Goal: Information Seeking & Learning: Learn about a topic

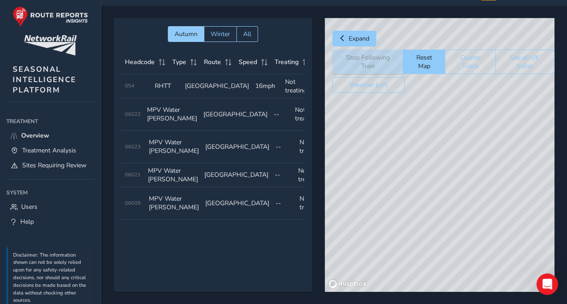
scroll to position [0, 76]
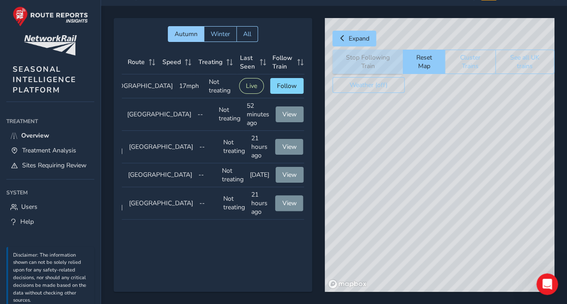
click at [448, 233] on div "© Mapbox © OpenStreetMap Improve this map" at bounding box center [440, 155] width 230 height 274
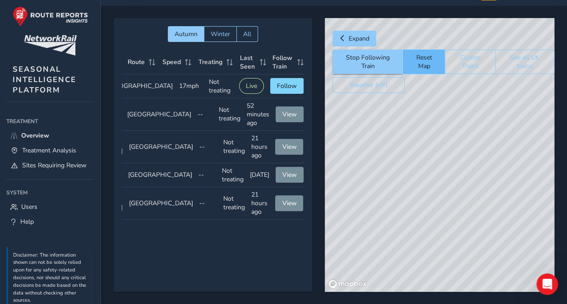
click at [425, 60] on button "Reset Map" at bounding box center [424, 62] width 42 height 24
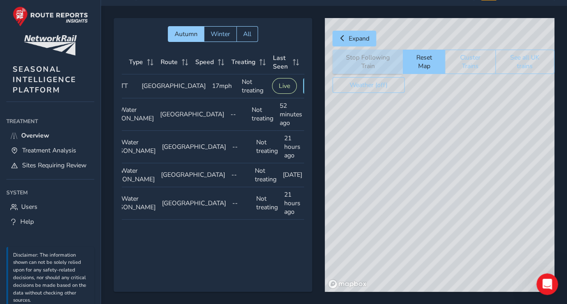
scroll to position [0, 45]
click at [435, 225] on div "© Mapbox © OpenStreetMap Improve this map" at bounding box center [440, 155] width 230 height 274
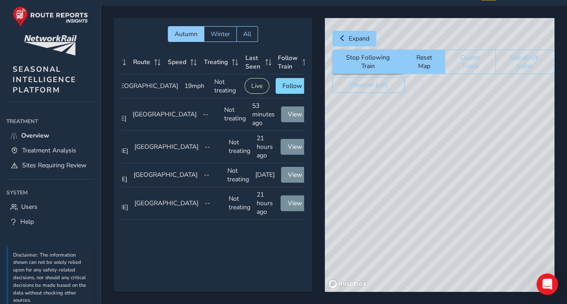
scroll to position [0, 76]
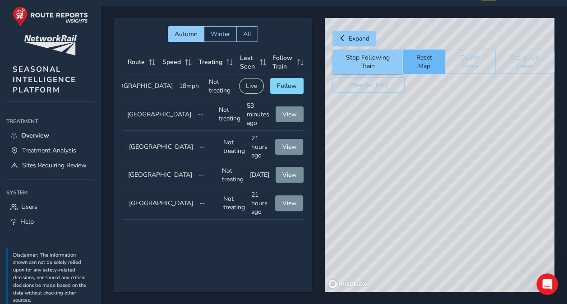
click at [426, 57] on button "Reset Map" at bounding box center [424, 62] width 42 height 24
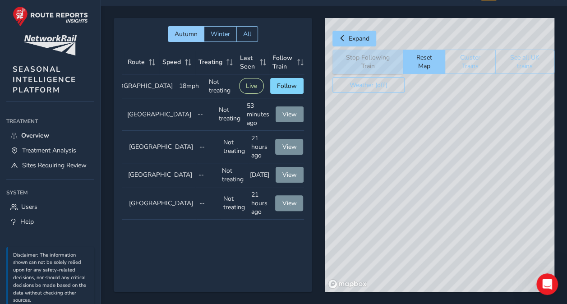
click at [447, 229] on div "© Mapbox © OpenStreetMap Improve this map" at bounding box center [440, 155] width 230 height 274
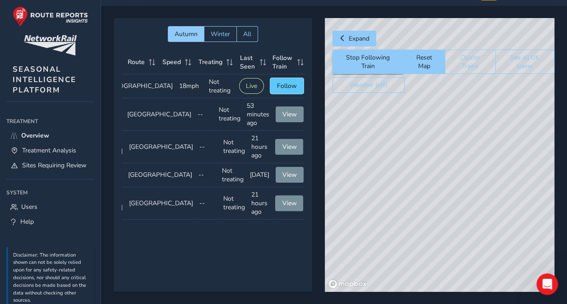
click at [282, 83] on span "Follow" at bounding box center [287, 86] width 20 height 9
click at [283, 111] on span "View" at bounding box center [290, 114] width 14 height 9
click at [47, 148] on span "Treatment Analysis" at bounding box center [49, 150] width 54 height 9
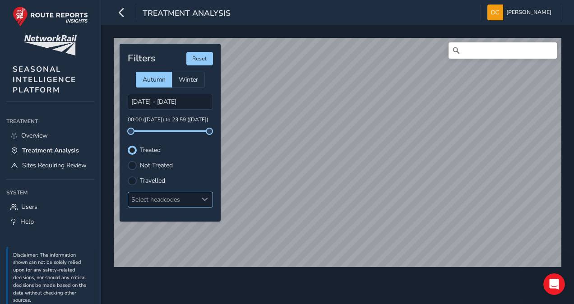
click at [209, 197] on div at bounding box center [205, 199] width 15 height 15
click at [155, 196] on div "Select headcodes" at bounding box center [163, 199] width 70 height 15
drag, startPoint x: 135, startPoint y: 133, endPoint x: 179, endPoint y: 138, distance: 44.1
click at [179, 138] on div "Filters Reset Autumn Winter [DATE] - [DATE] 05:13 ([DATE]) to 23:59 ([DATE]) Tr…" at bounding box center [170, 133] width 101 height 178
click at [35, 134] on span "Overview" at bounding box center [34, 135] width 27 height 9
